Goal: Task Accomplishment & Management: Manage account settings

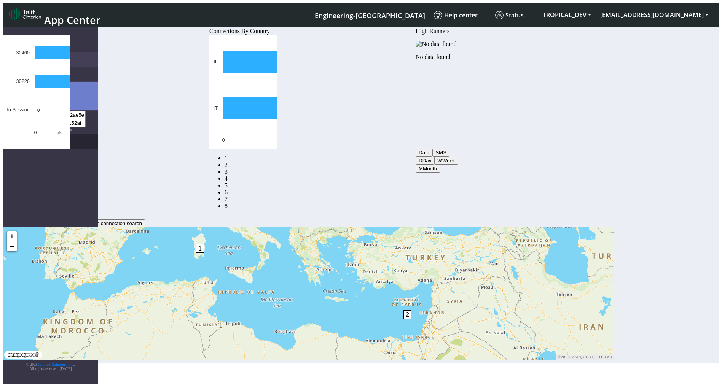
click at [27, 134] on link "eUICCs" at bounding box center [58, 141] width 80 height 14
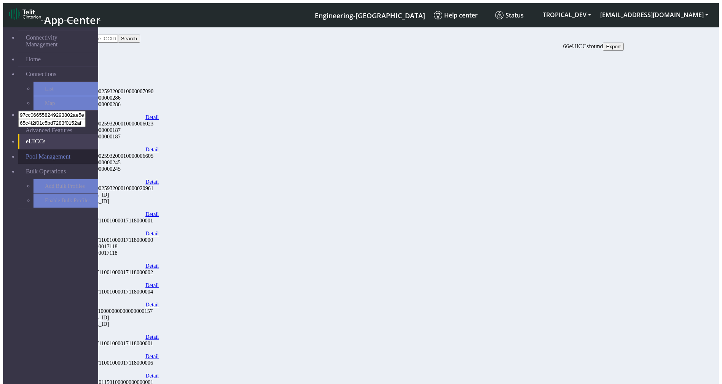
click at [51, 150] on link "Pool Management" at bounding box center [58, 157] width 80 height 14
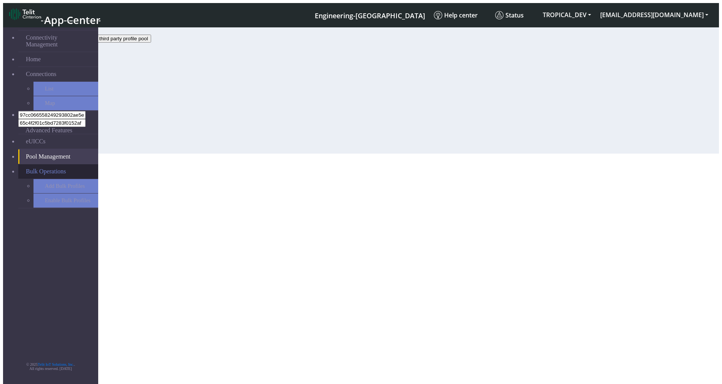
click at [48, 168] on span "Bulk Operations" at bounding box center [46, 171] width 40 height 7
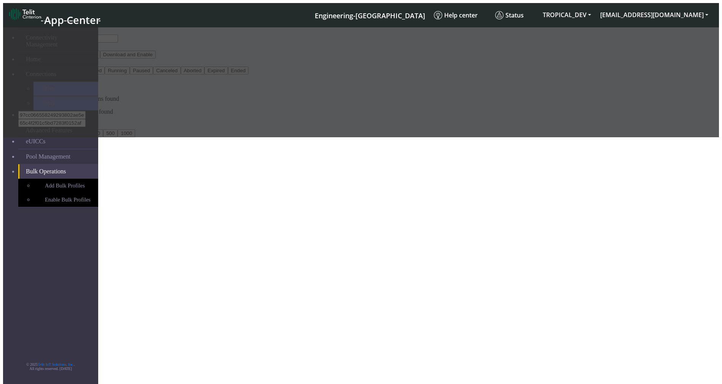
click at [59, 66] on div at bounding box center [361, 80] width 716 height 113
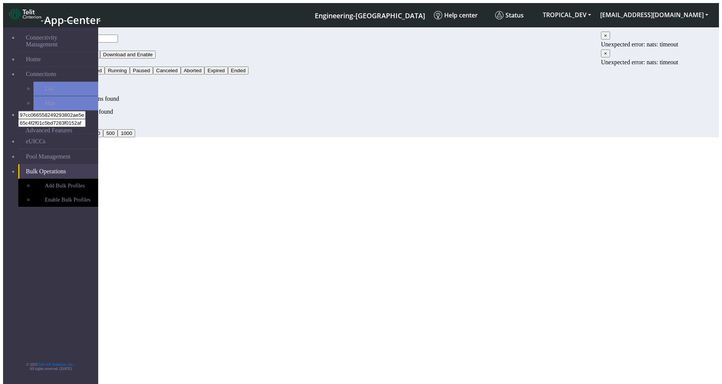
click at [59, 67] on link "Connections" at bounding box center [58, 74] width 80 height 14
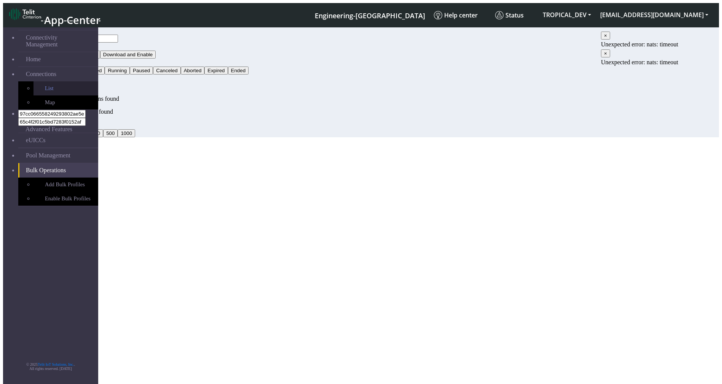
click at [53, 81] on link "List" at bounding box center [65, 88] width 65 height 14
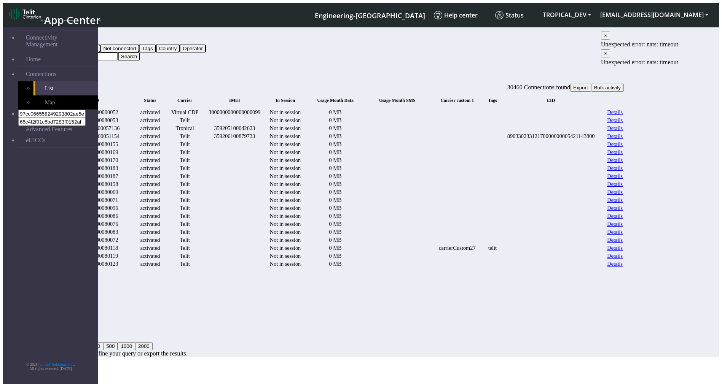
click at [623, 109] on td "Details" at bounding box center [613, 112] width 19 height 7
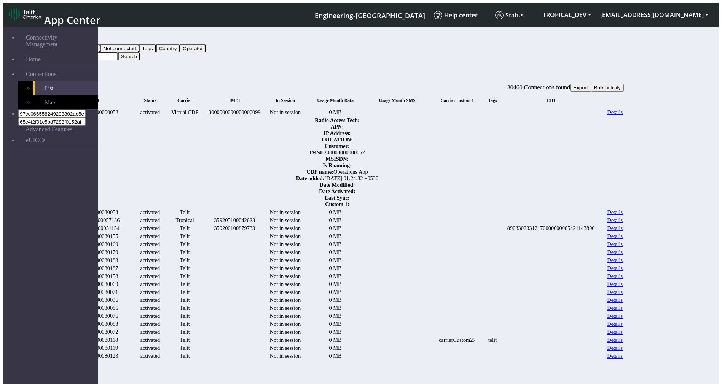
click at [623, 109] on link "Details" at bounding box center [615, 112] width 16 height 6
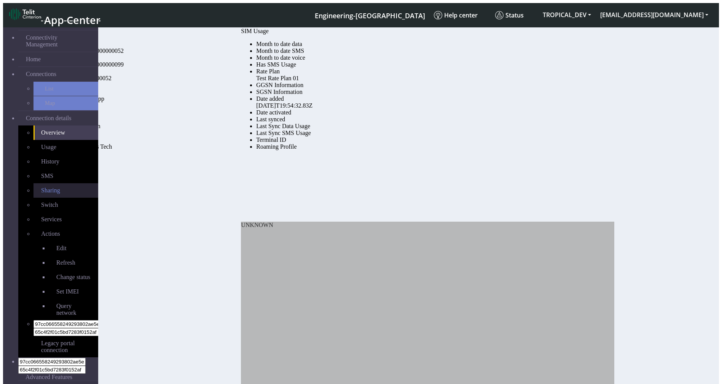
click at [41, 187] on span "Sharing" at bounding box center [50, 190] width 19 height 6
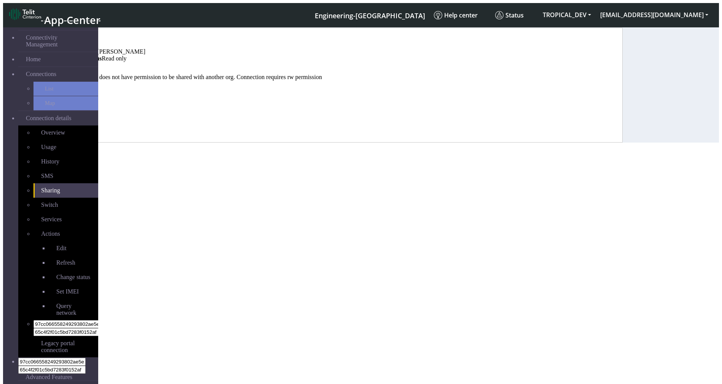
click at [73, 39] on link "Status" at bounding box center [66, 39] width 15 height 6
click at [30, 71] on span "Connections" at bounding box center [41, 74] width 30 height 7
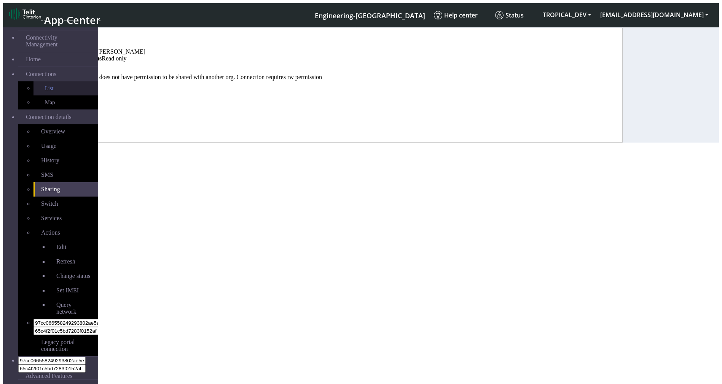
click at [36, 81] on link "List" at bounding box center [65, 88] width 65 height 14
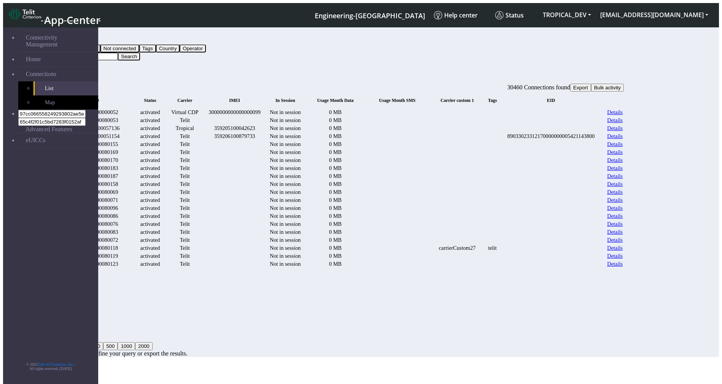
click at [623, 140] on link "Details" at bounding box center [615, 136] width 16 height 6
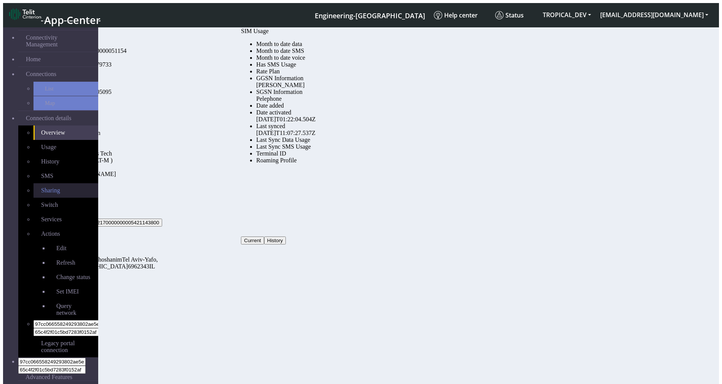
click at [41, 187] on span "Sharing" at bounding box center [50, 190] width 19 height 6
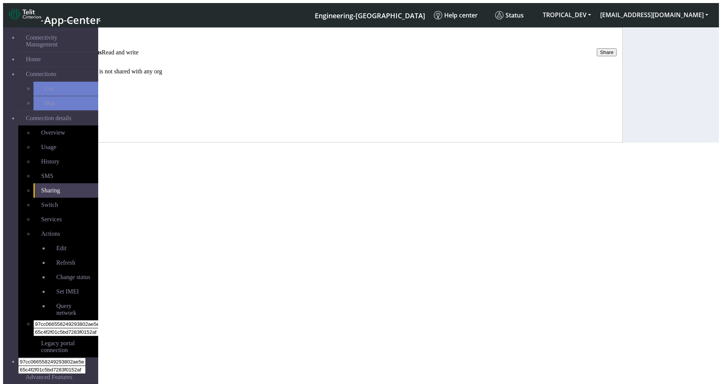
click at [617, 48] on button "Share" at bounding box center [607, 52] width 20 height 8
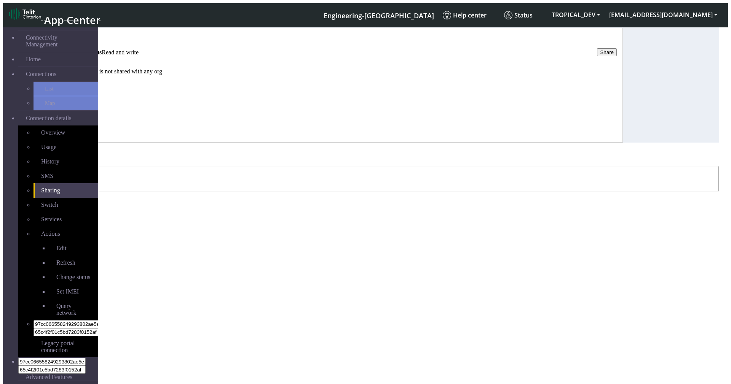
click at [3, 166] on icon "Close" at bounding box center [3, 166] width 0 height 0
